Goal: Information Seeking & Learning: Understand process/instructions

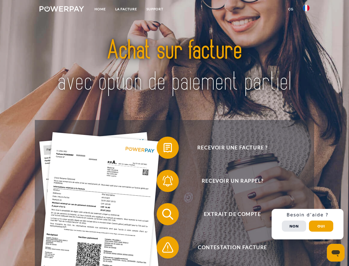
click at [62, 10] on img at bounding box center [62, 9] width 45 height 6
click at [307, 10] on img at bounding box center [306, 8] width 7 height 7
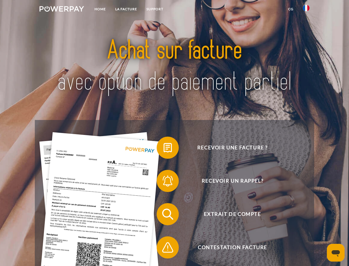
click at [291, 9] on link "CG" at bounding box center [291, 9] width 15 height 10
click at [164, 149] on span at bounding box center [160, 148] width 28 height 28
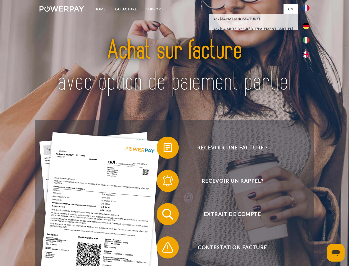
click at [164, 182] on span at bounding box center [160, 181] width 28 height 28
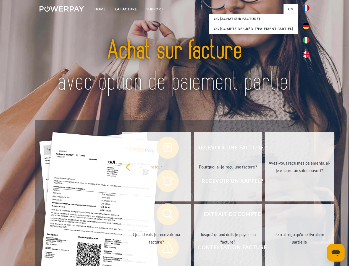
click at [194, 215] on link "Jusqu'à quand dois-je payer ma facture?" at bounding box center [228, 237] width 69 height 69
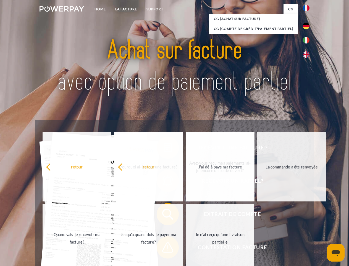
click at [164, 248] on span at bounding box center [160, 247] width 28 height 28
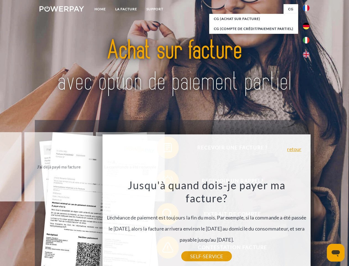
click at [308, 224] on div "Recevoir une facture ? Recevoir un rappel? Extrait de compte retour" at bounding box center [174, 230] width 279 height 221
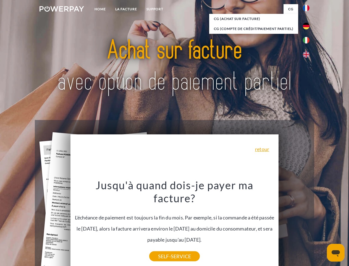
click at [294, 225] on span "Extrait de compte" at bounding box center [233, 214] width 136 height 22
click at [322, 226] on header "Home LA FACTURE Support" at bounding box center [174, 191] width 349 height 382
